Goal: Task Accomplishment & Management: Use online tool/utility

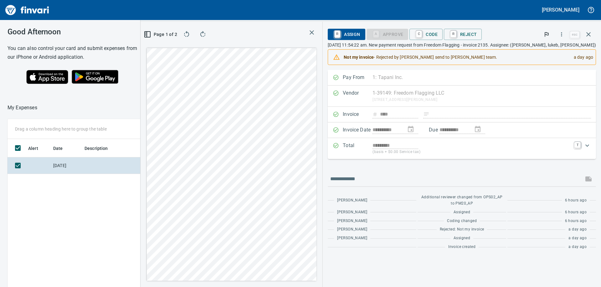
scroll to position [214, 420]
drag, startPoint x: 409, startPoint y: 45, endPoint x: 529, endPoint y: 45, distance: 120.4
click at [529, 45] on p "[DATE] 11:54:22 am. New payment request from Freedom Flagging - invoice 2135. A…" at bounding box center [462, 45] width 268 height 6
click at [437, 34] on span "C Code" at bounding box center [425, 34] width 23 height 11
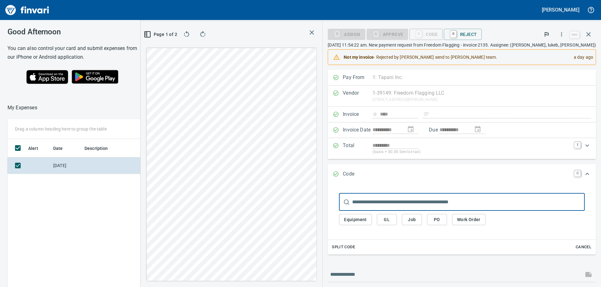
click at [417, 220] on span "Job" at bounding box center [412, 220] width 10 height 8
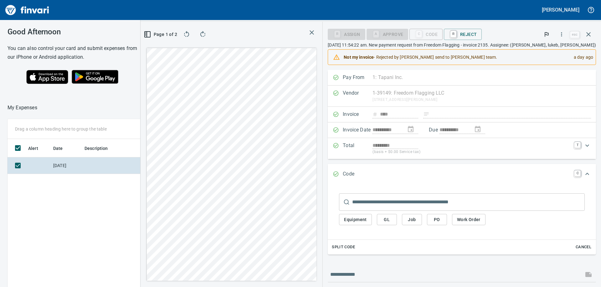
click at [423, 204] on input "text" at bounding box center [468, 203] width 232 height 18
click at [417, 219] on span "Job" at bounding box center [412, 220] width 10 height 8
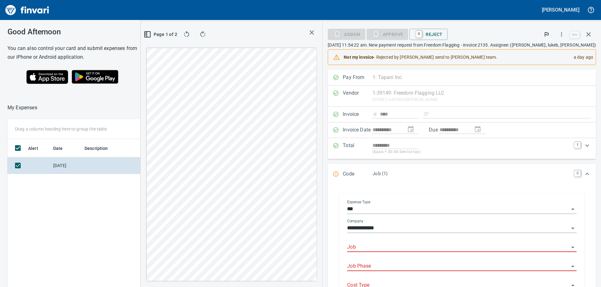
click at [390, 249] on input "Job" at bounding box center [458, 247] width 222 height 9
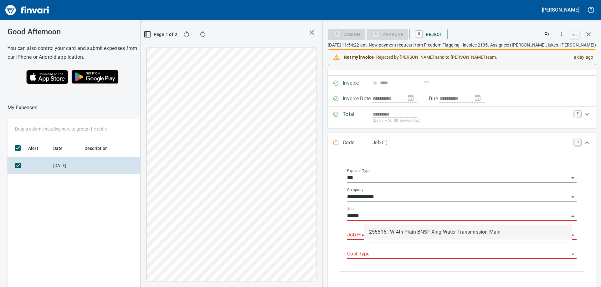
click at [413, 234] on li "255516.: W 4th Plain BNSF Xing Water Transmission Main" at bounding box center [468, 232] width 208 height 15
click at [417, 234] on input "Job Phase" at bounding box center [458, 235] width 222 height 9
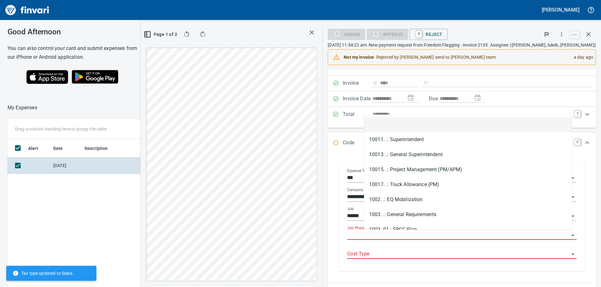
type input "**********"
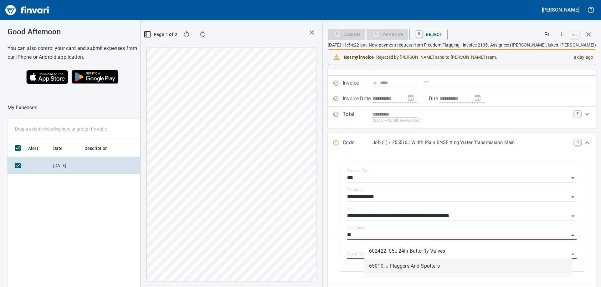
click at [404, 264] on li "65010. .: Flaggers And Spotters" at bounding box center [468, 266] width 208 height 15
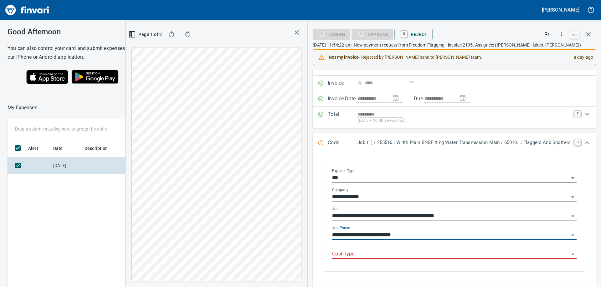
type input "**********"
click at [395, 257] on input "Cost Type" at bounding box center [450, 254] width 237 height 9
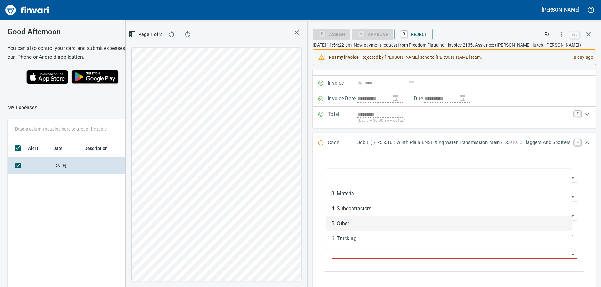
click at [366, 224] on li "5: Other" at bounding box center [448, 223] width 245 height 15
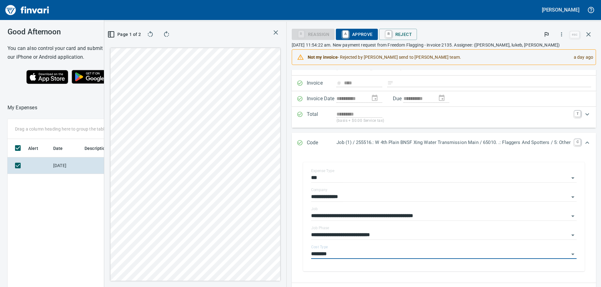
type input "********"
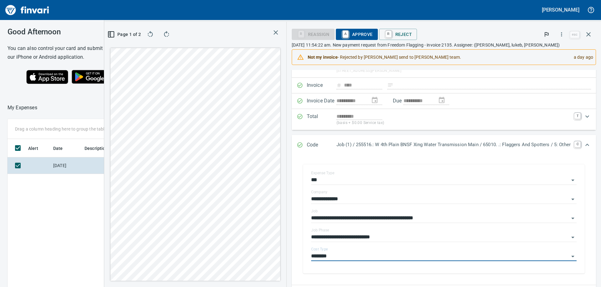
scroll to position [28, 0]
click at [348, 32] on span "A Approve" at bounding box center [357, 34] width 32 height 11
